Goal: Find specific page/section: Find specific page/section

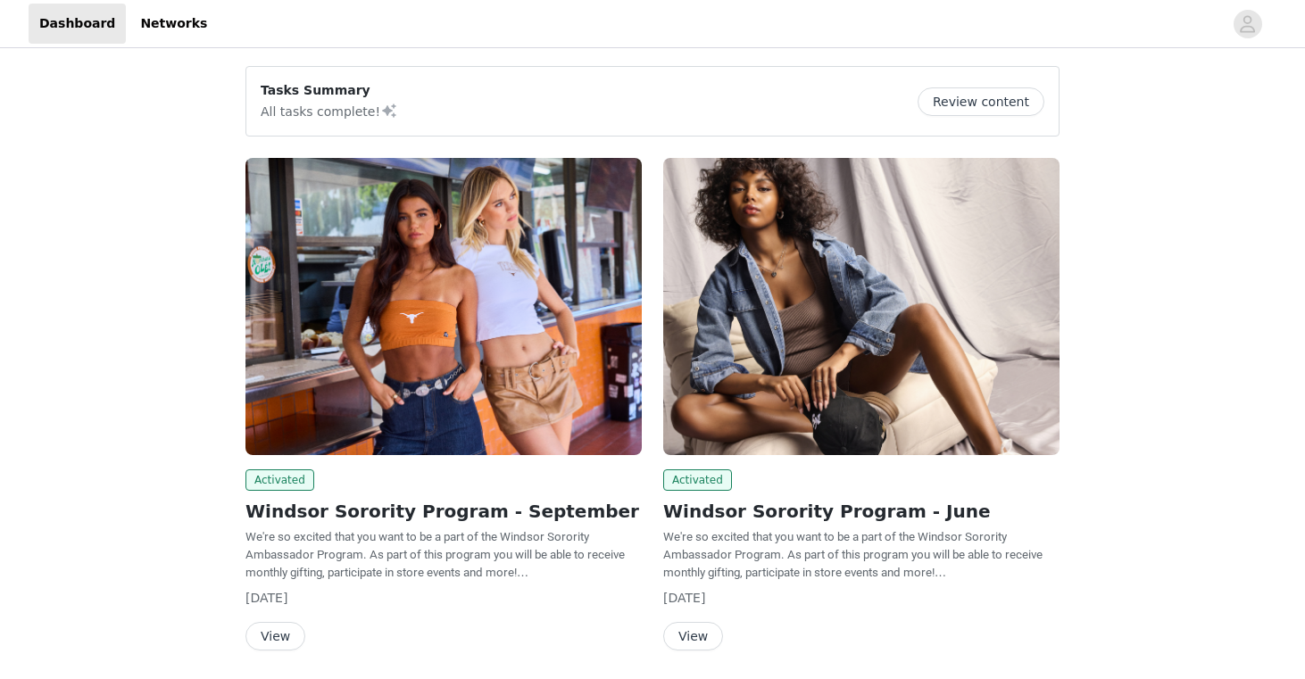
click at [279, 630] on button "View" at bounding box center [276, 636] width 60 height 29
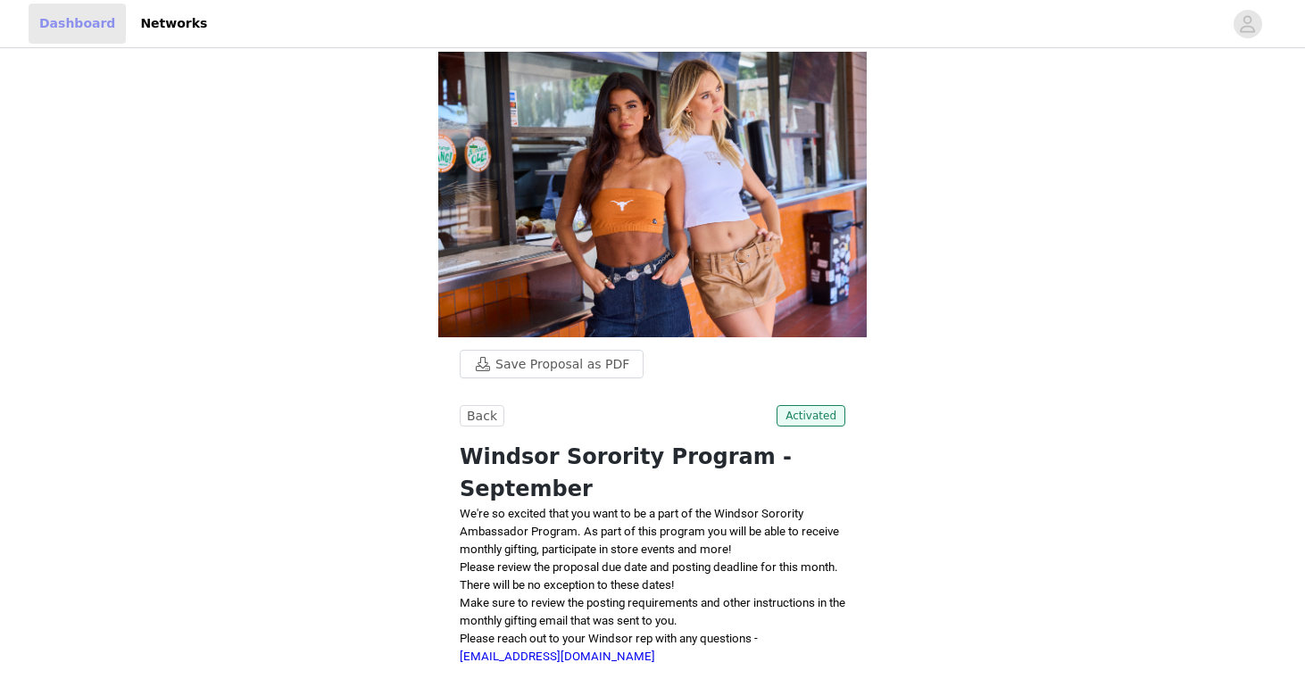
click at [99, 31] on link "Dashboard" at bounding box center [77, 24] width 97 height 40
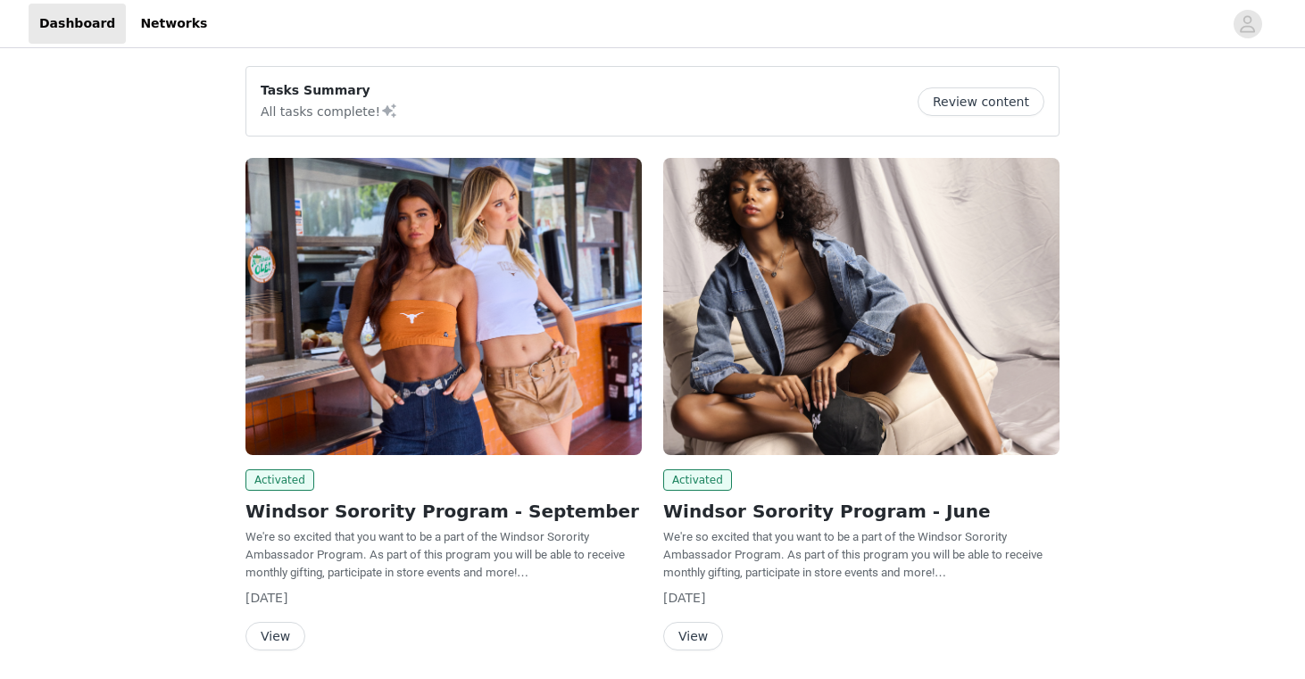
click at [281, 633] on button "View" at bounding box center [276, 636] width 60 height 29
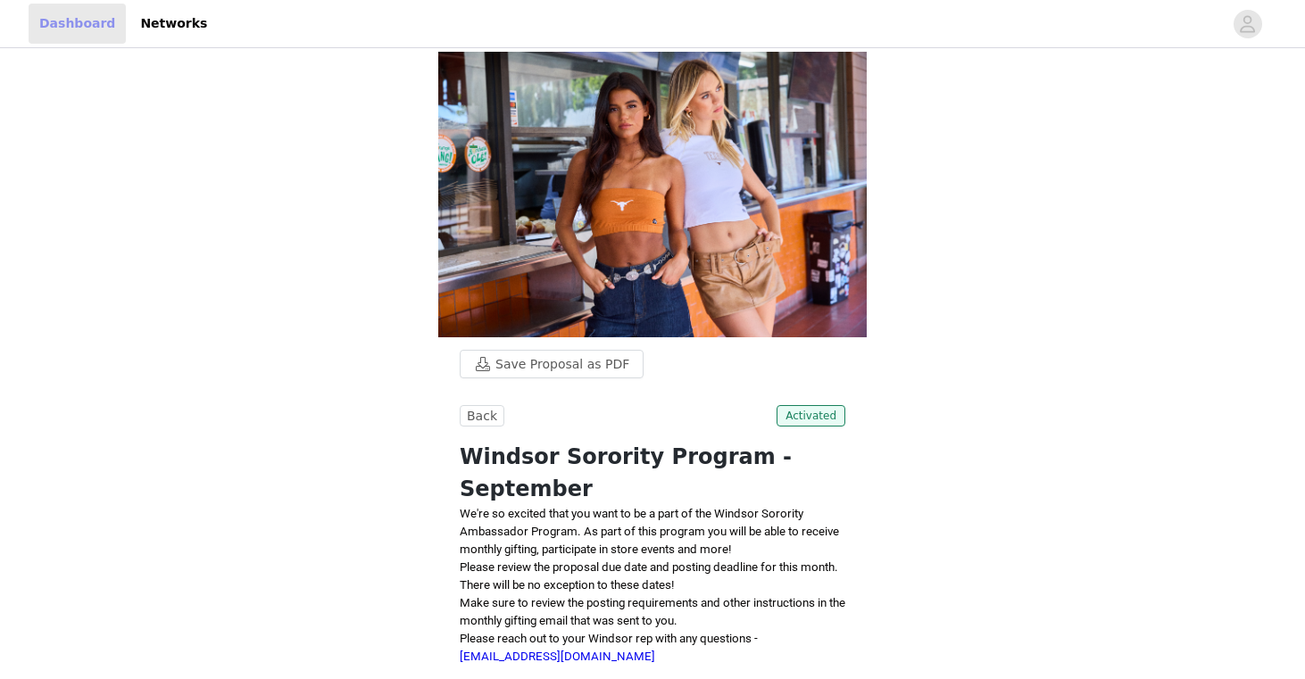
click at [73, 12] on link "Dashboard" at bounding box center [77, 24] width 97 height 40
